Goal: Obtain resource: Download file/media

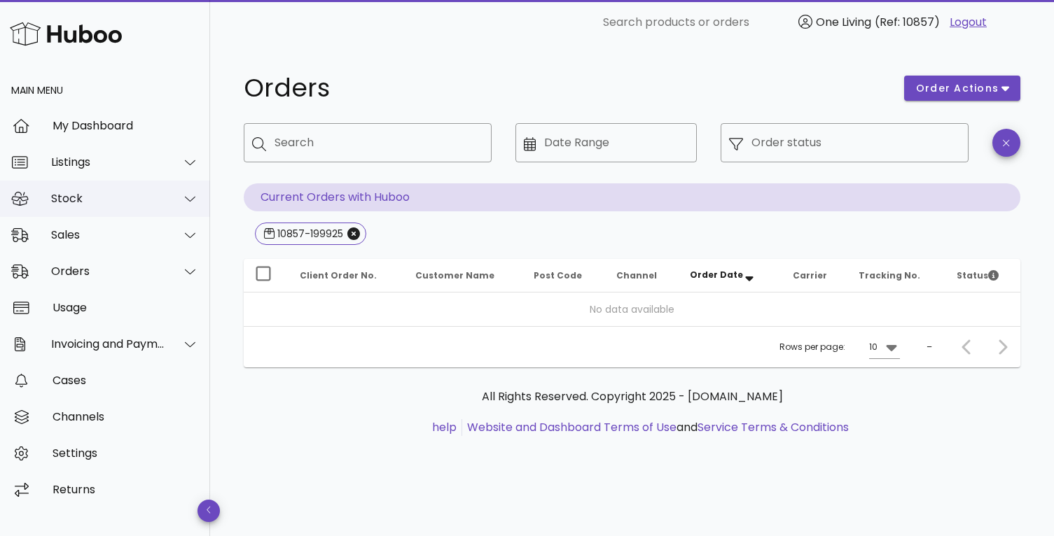
click at [174, 197] on div at bounding box center [182, 198] width 34 height 35
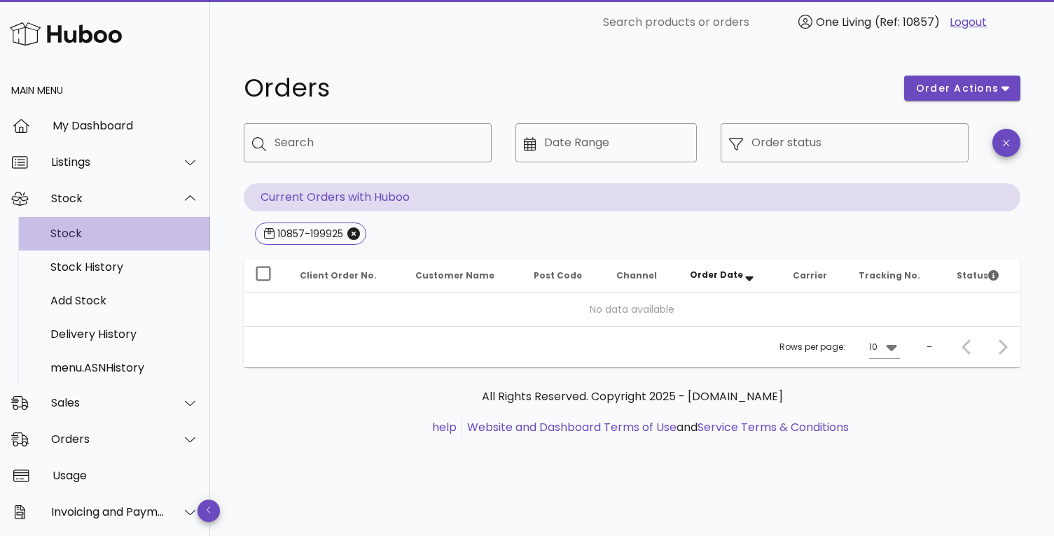
click at [129, 239] on div "Stock" at bounding box center [124, 233] width 148 height 13
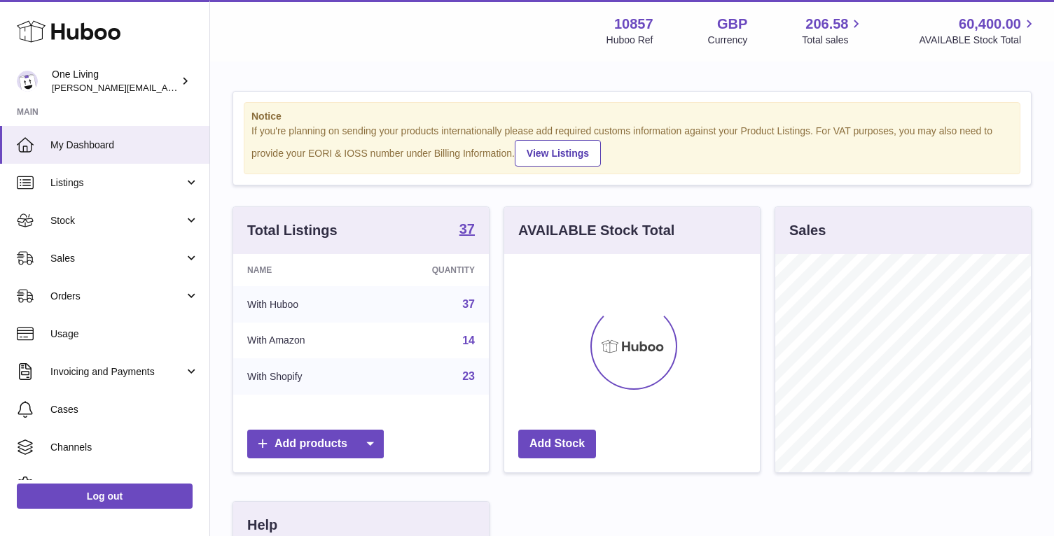
scroll to position [218, 256]
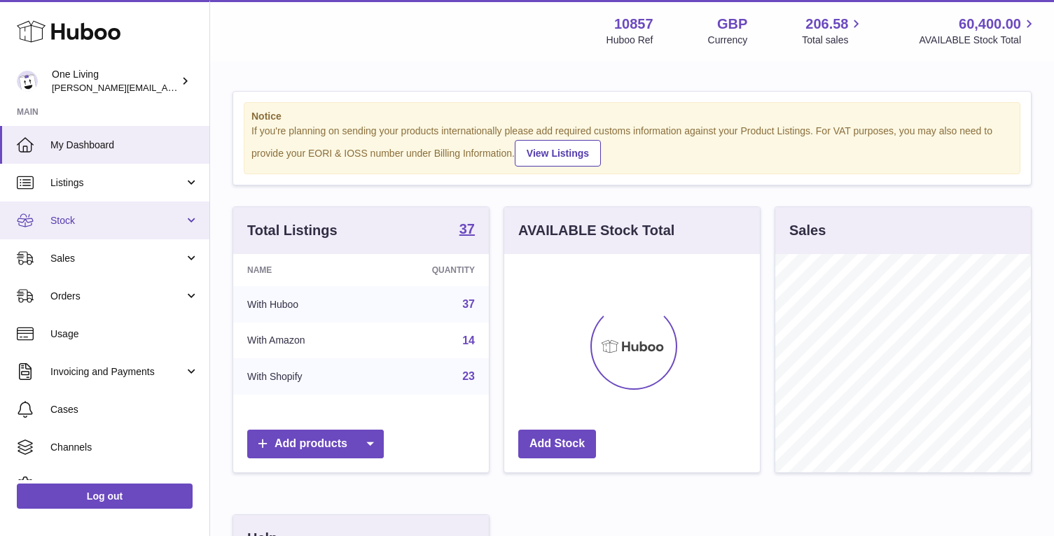
click at [179, 221] on span "Stock" at bounding box center [117, 220] width 134 height 13
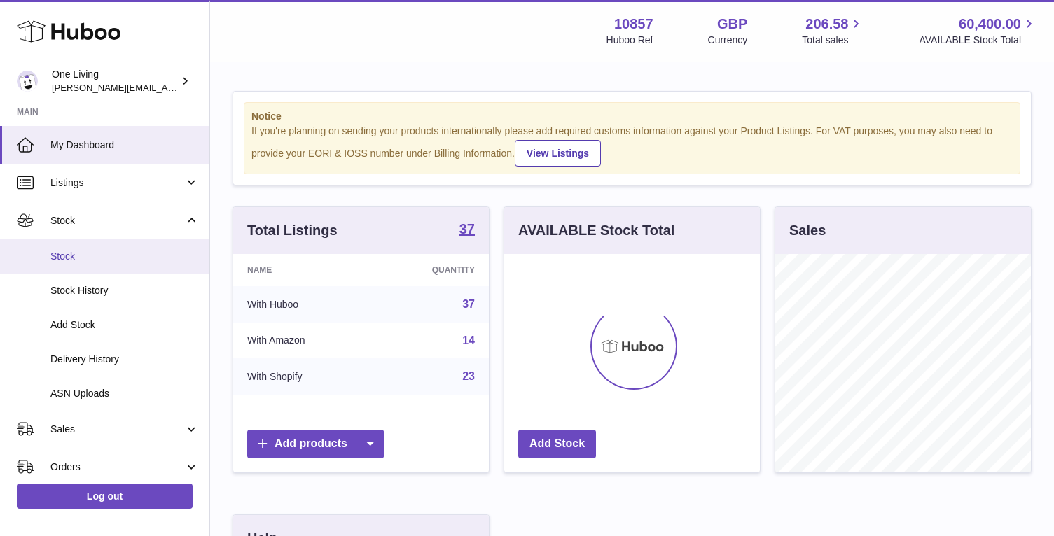
click at [104, 260] on span "Stock" at bounding box center [124, 256] width 148 height 13
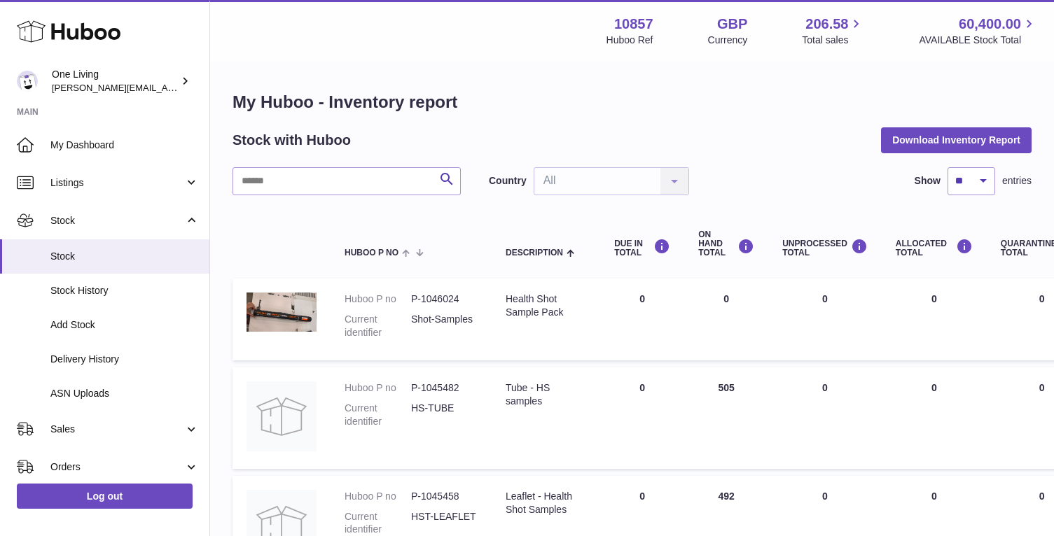
scroll to position [34, 0]
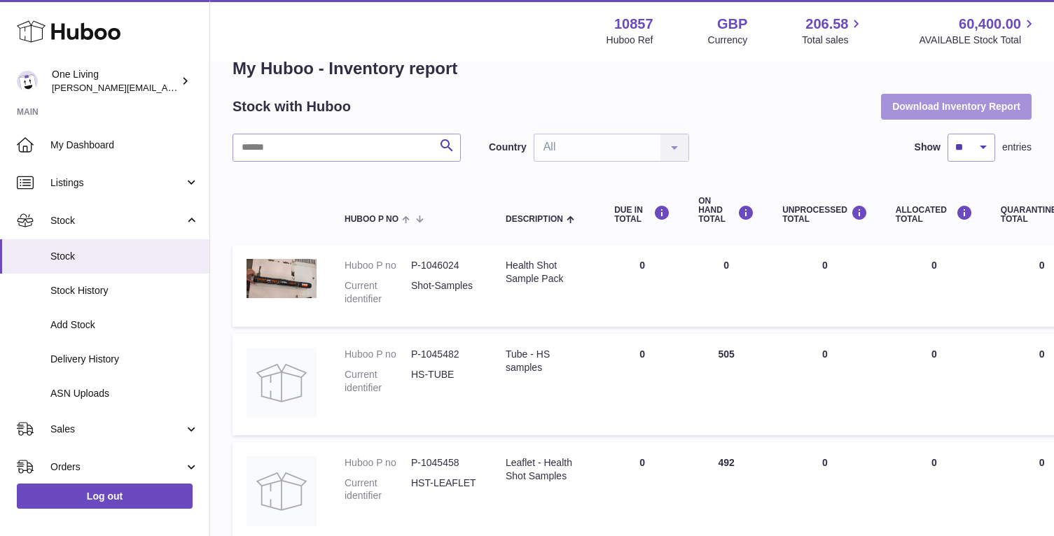
click at [959, 106] on button "Download Inventory Report" at bounding box center [956, 106] width 151 height 25
